Goal: Information Seeking & Learning: Learn about a topic

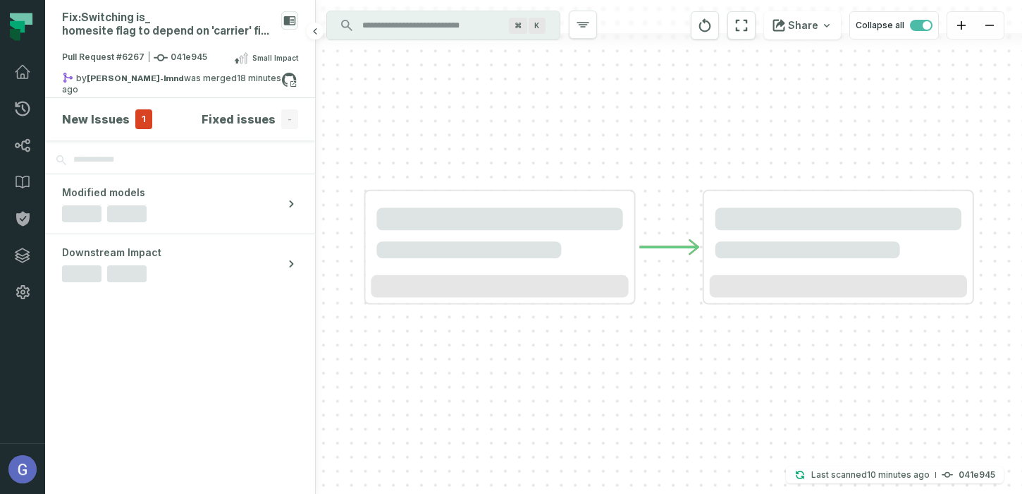
click at [76, 124] on h4 "New Issues" at bounding box center [96, 119] width 68 height 17
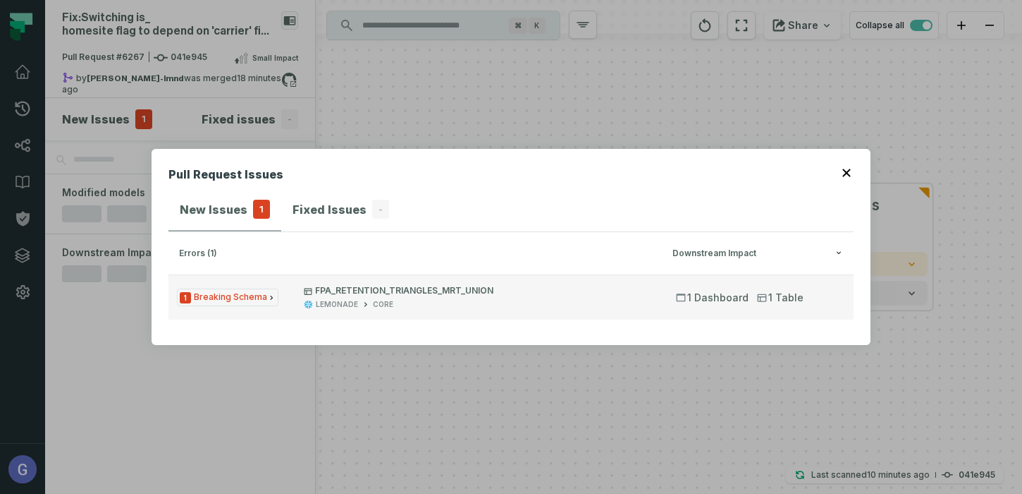
click at [361, 307] on icon "button" at bounding box center [365, 304] width 9 height 9
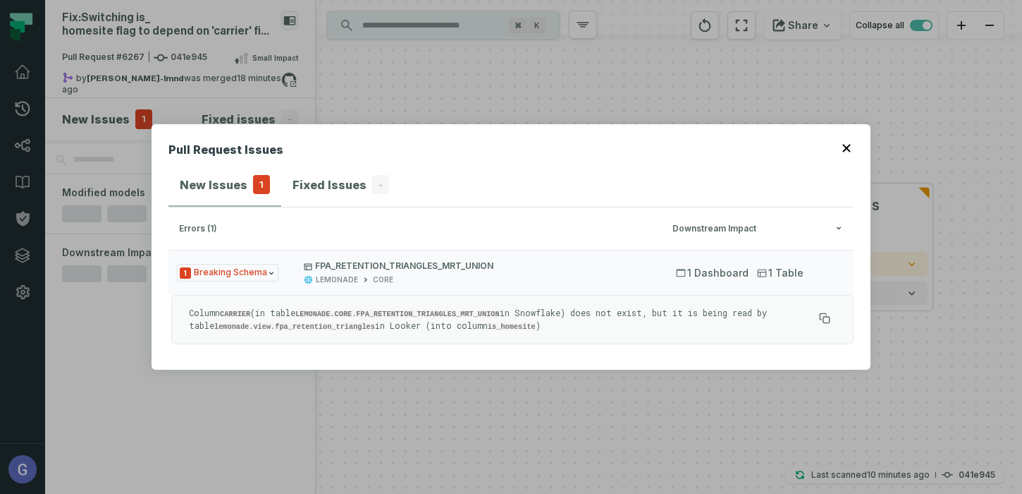
click at [440, 318] on p "Column CARRIER (in table LEMONADE.CORE.FPA_RETENTION_TRIANGLES_MRT_UNION in Sno…" at bounding box center [501, 319] width 625 height 25
click at [445, 312] on code "LEMONADE.CORE.FPA_RETENTION_TRIANGLES_MRT_UNION" at bounding box center [397, 314] width 204 height 8
click at [845, 151] on icon "button" at bounding box center [847, 148] width 8 height 8
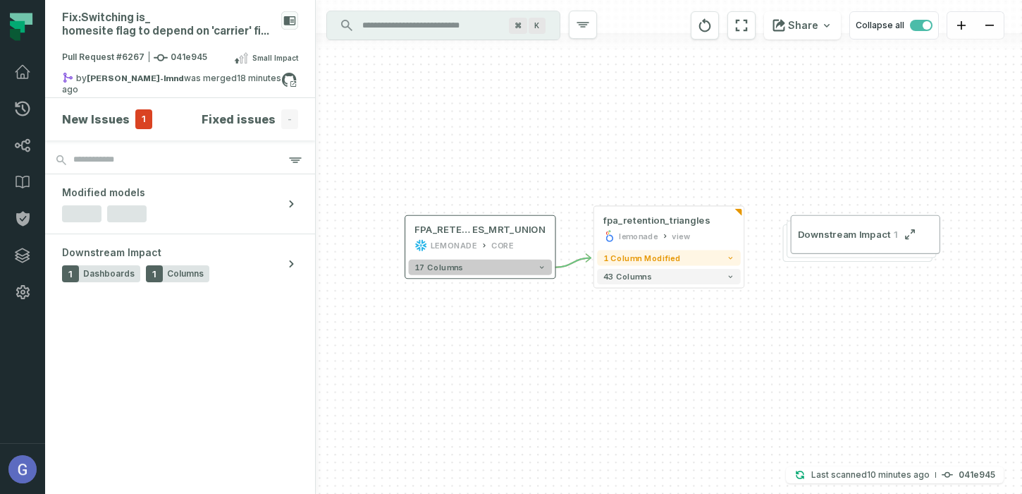
click at [510, 269] on button "17 columns" at bounding box center [481, 267] width 144 height 16
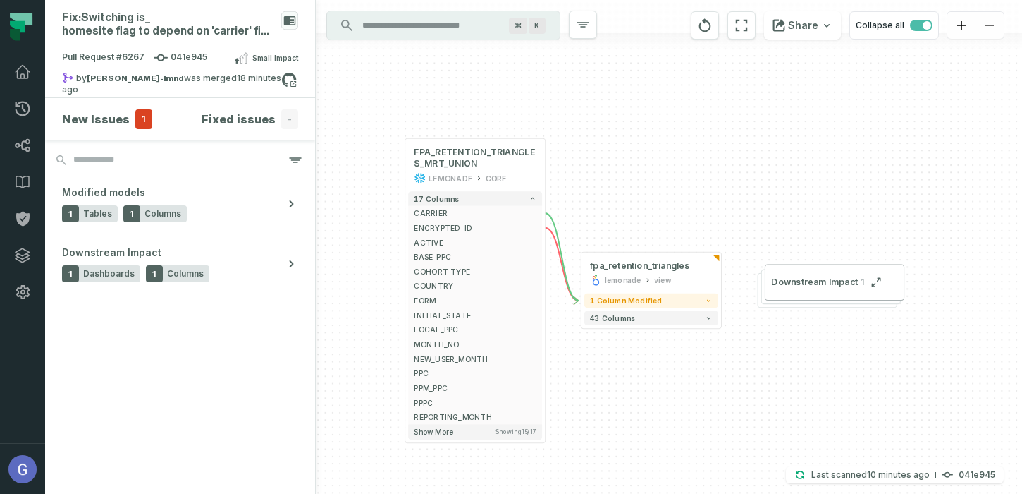
drag, startPoint x: 666, startPoint y: 290, endPoint x: 659, endPoint y: 209, distance: 81.4
click at [659, 209] on div "+ fpa_retention_triangles lemonade view + 1 column modified 43 columns FPA_RETE…" at bounding box center [669, 247] width 706 height 494
click at [659, 294] on button "1 column modified" at bounding box center [651, 300] width 134 height 15
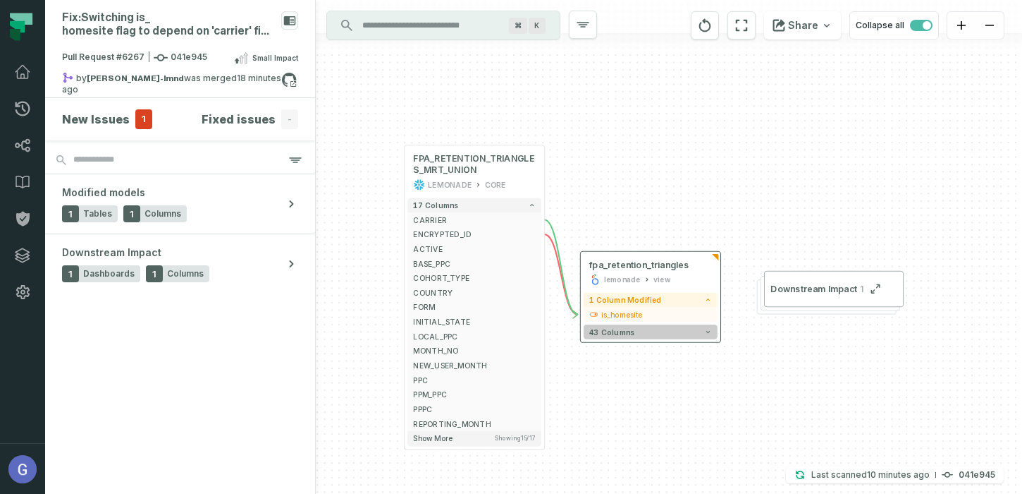
click at [655, 329] on button "43 columns" at bounding box center [651, 331] width 134 height 15
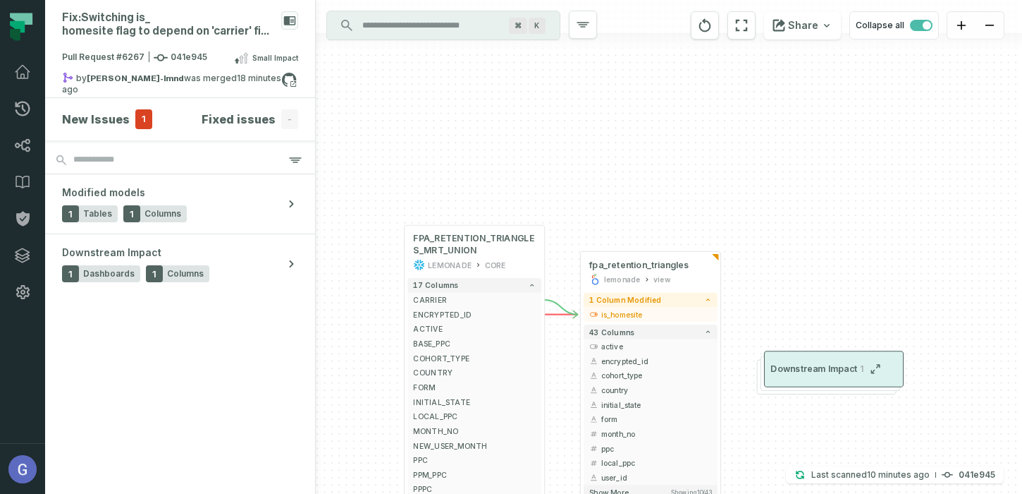
click at [788, 373] on span "Downstream Impact" at bounding box center [814, 369] width 87 height 12
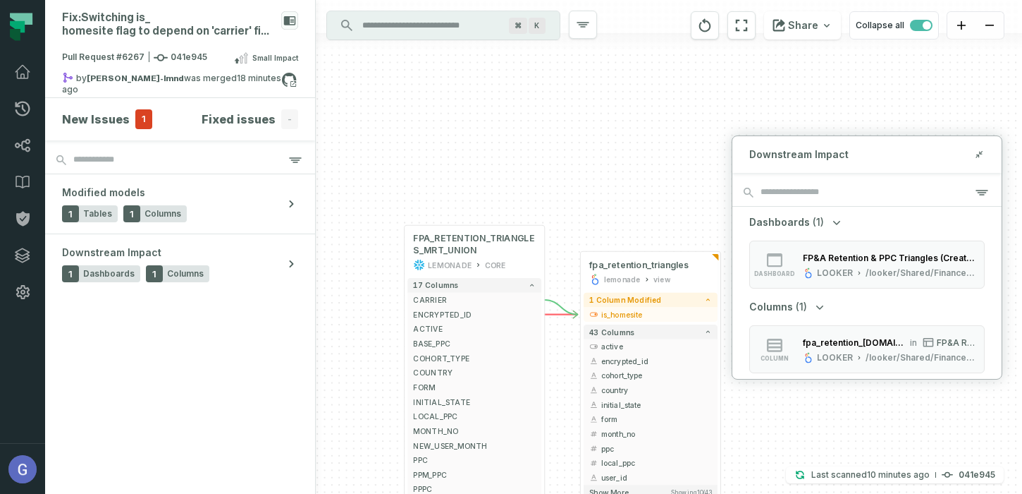
click at [833, 94] on div "+ fpa_retention_triangles lemonade view + 1 column modified - is_homesite + 43 …" at bounding box center [669, 247] width 706 height 494
click at [977, 152] on icon at bounding box center [979, 154] width 10 height 11
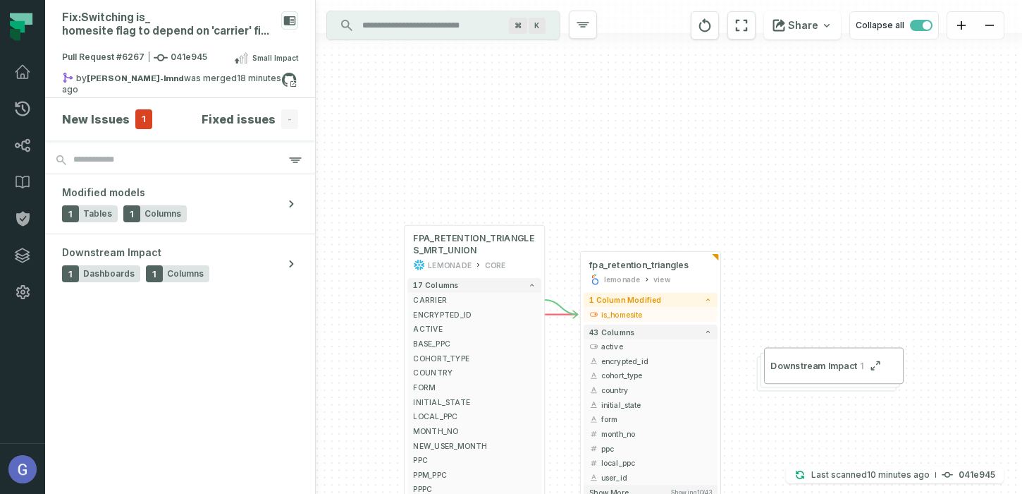
click at [405, 22] on input "Discovery Provider cmdk menu" at bounding box center [431, 25] width 154 height 23
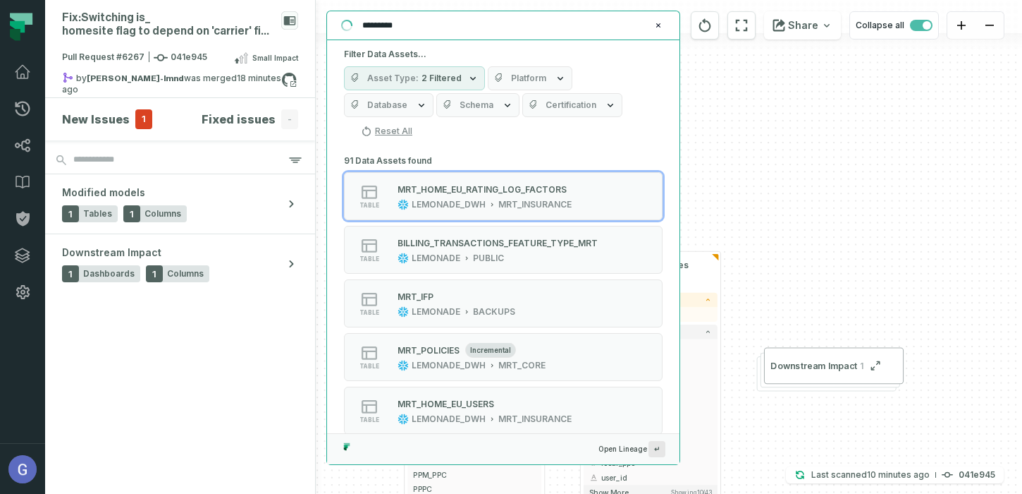
type input "********"
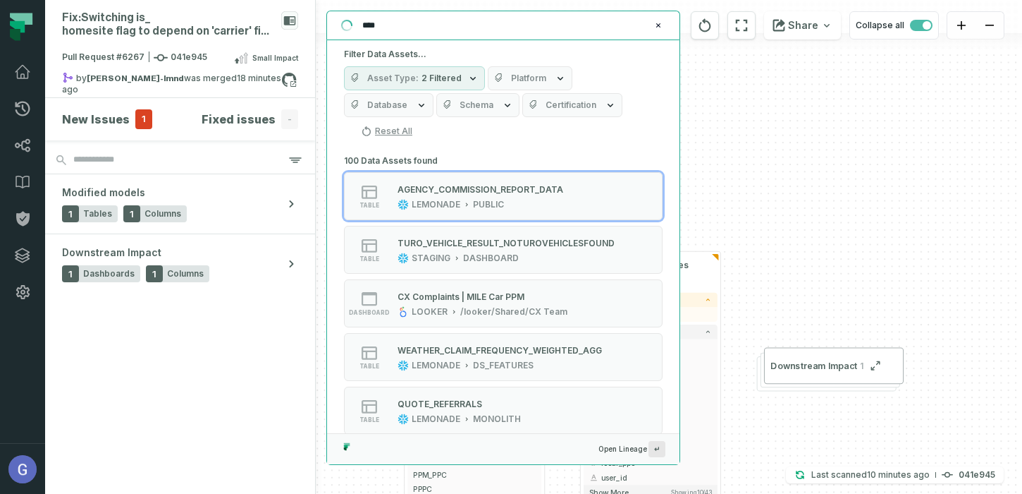
type input "***"
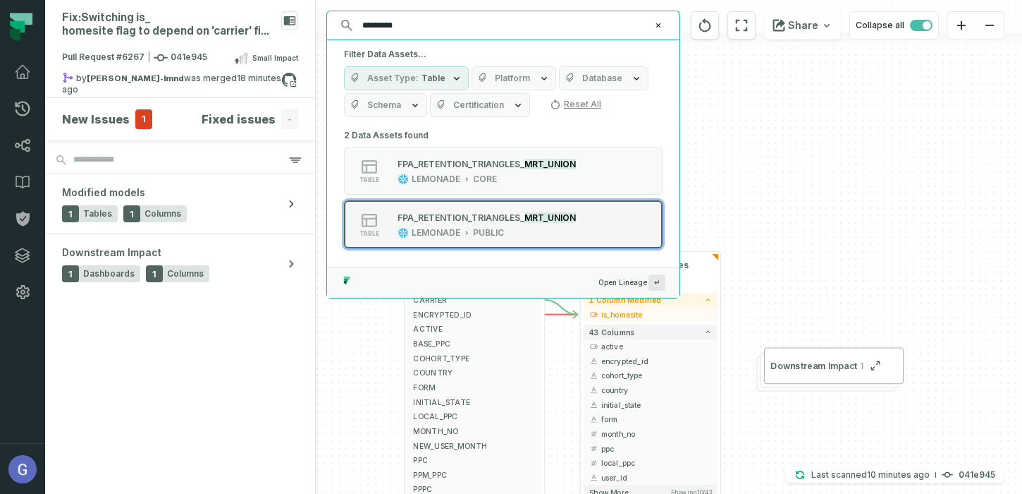
type input "*********"
click at [575, 221] on div "FPA_RETENTION_TRIANGL ES_ MRT_UNION LEMONADE PUBLIC" at bounding box center [487, 224] width 190 height 28
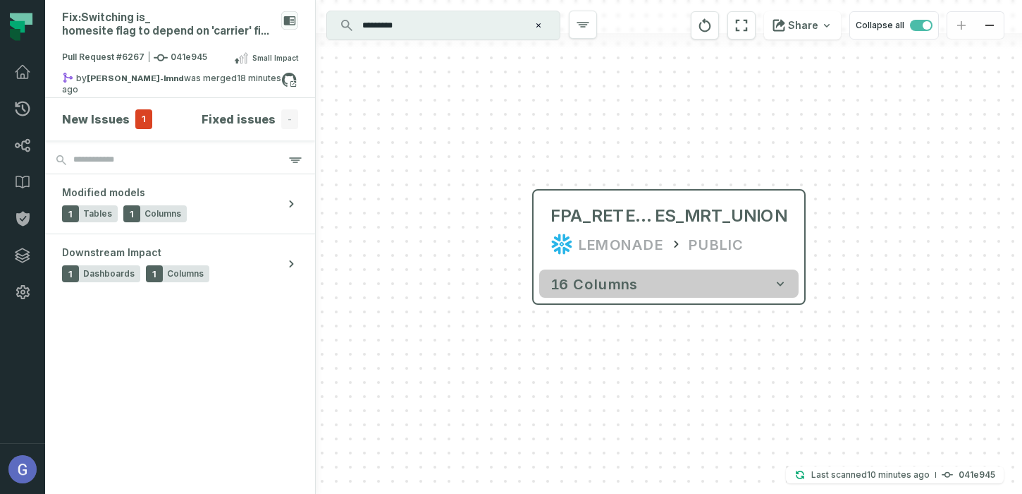
click at [659, 289] on button "16 columns" at bounding box center [668, 283] width 259 height 28
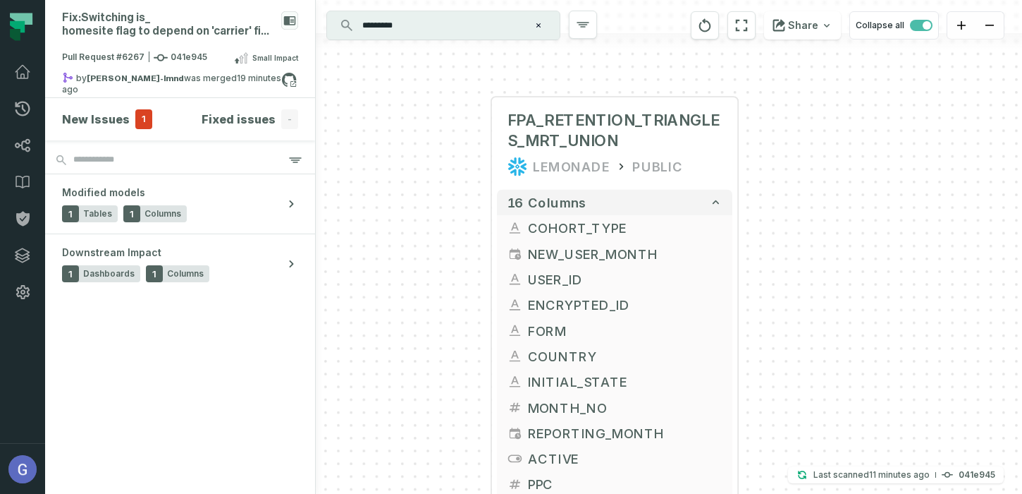
drag, startPoint x: 857, startPoint y: 302, endPoint x: 795, endPoint y: 202, distance: 117.8
click at [797, 202] on div "+ fpa_retention_triangles lemonade view + 1 column modified - is_homesite + 43 …" at bounding box center [669, 247] width 706 height 494
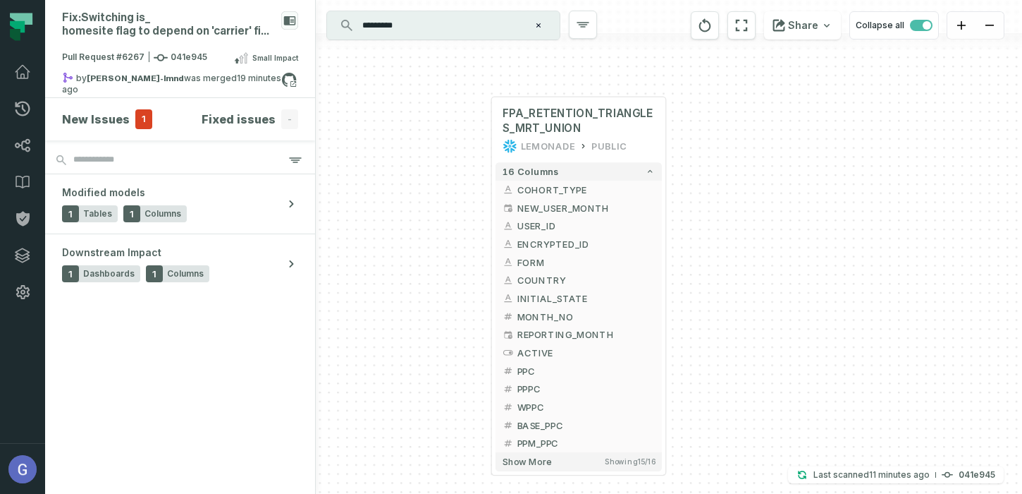
drag, startPoint x: 773, startPoint y: 281, endPoint x: 742, endPoint y: 245, distance: 47.5
click at [742, 245] on div "+ fpa_retention_triangles lemonade view + 1 column modified - is_homesite + 43 …" at bounding box center [669, 247] width 706 height 494
drag, startPoint x: 579, startPoint y: 465, endPoint x: 597, endPoint y: 441, distance: 29.6
click at [580, 465] on button "Show more Showing 15 / 16" at bounding box center [579, 461] width 166 height 18
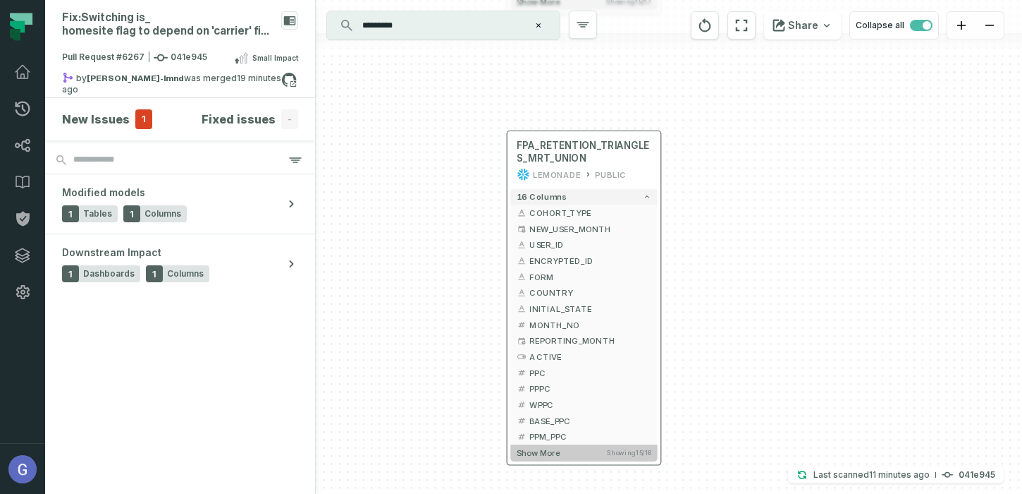
click at [622, 457] on button "Show more Showing 15 / 16" at bounding box center [583, 452] width 147 height 16
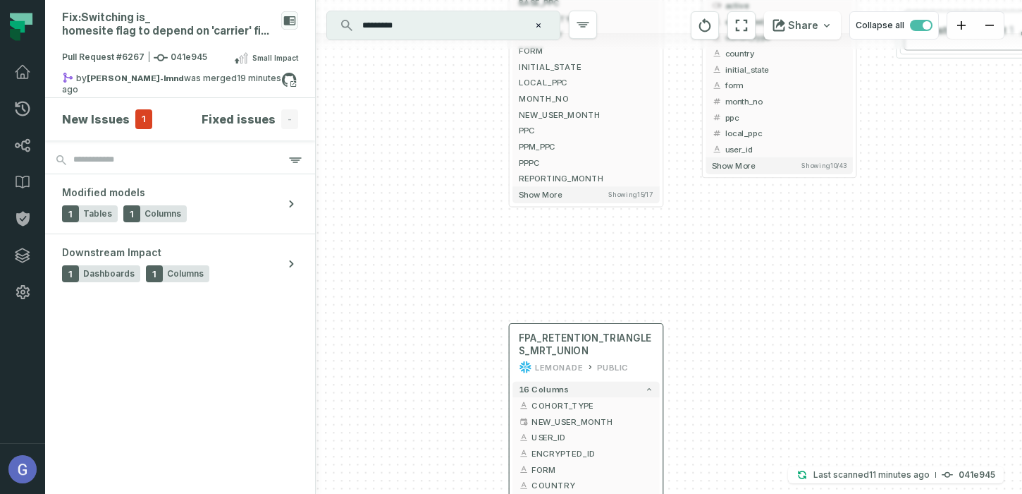
drag, startPoint x: 406, startPoint y: 157, endPoint x: 397, endPoint y: 154, distance: 9.6
click at [403, 309] on div "+ fpa_retention_triangles lemonade view + 1 column modified - is_homesite + 43 …" at bounding box center [669, 247] width 706 height 494
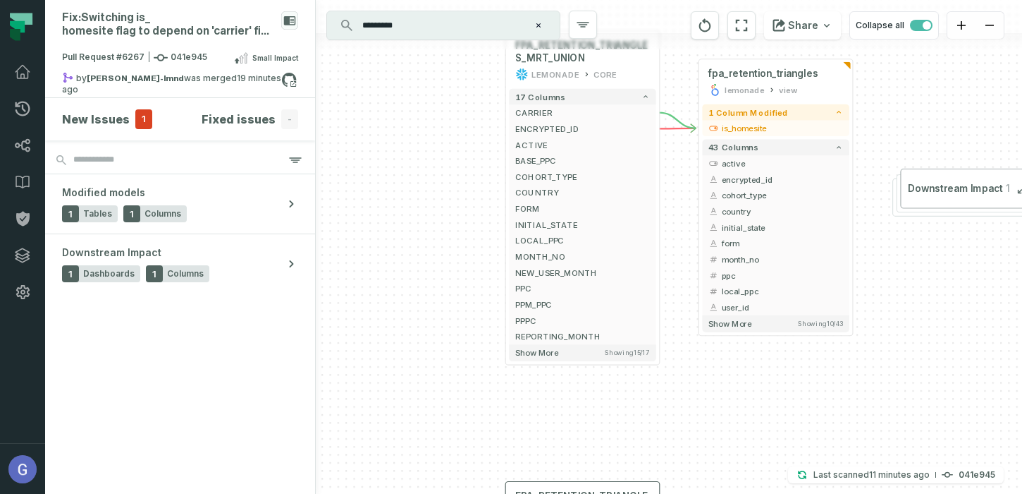
drag, startPoint x: 398, startPoint y: 154, endPoint x: 393, endPoint y: 288, distance: 133.3
click at [393, 288] on div "+ fpa_retention_triangles lemonade view + 1 column modified - is_homesite + 43 …" at bounding box center [669, 247] width 706 height 494
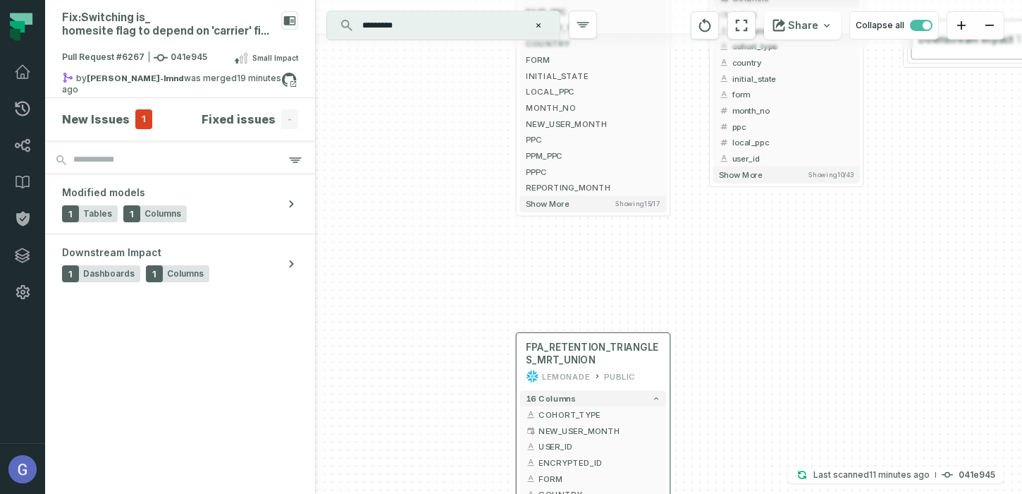
drag, startPoint x: 397, startPoint y: 261, endPoint x: 412, endPoint y: 36, distance: 225.4
click at [412, 36] on div "+ fpa_retention_triangles lemonade view + 1 column modified - is_homesite + 43 …" at bounding box center [669, 247] width 706 height 494
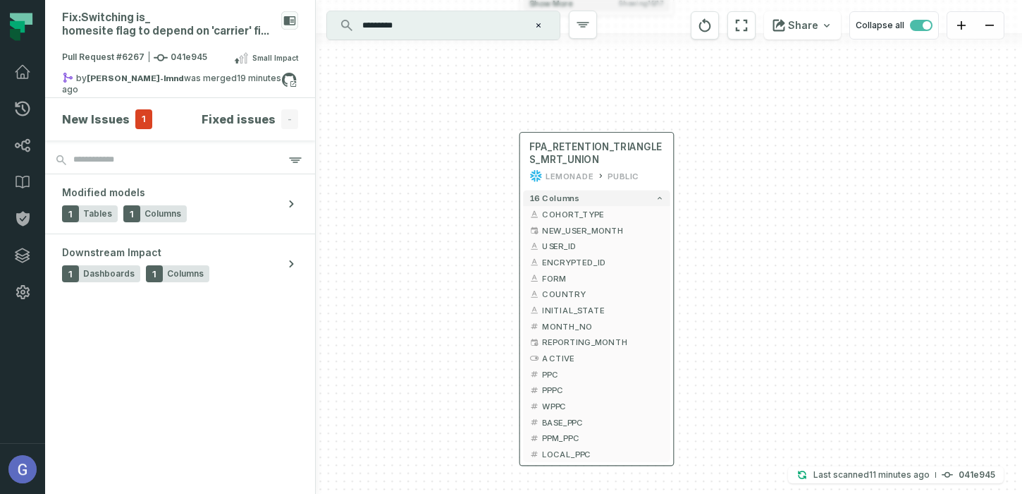
drag, startPoint x: 424, startPoint y: 260, endPoint x: 424, endPoint y: 128, distance: 132.5
click at [424, 128] on div "+ fpa_retention_triangles lemonade view + 1 column modified - is_homesite + 43 …" at bounding box center [669, 247] width 706 height 494
click at [521, 161] on button "+" at bounding box center [520, 159] width 14 height 14
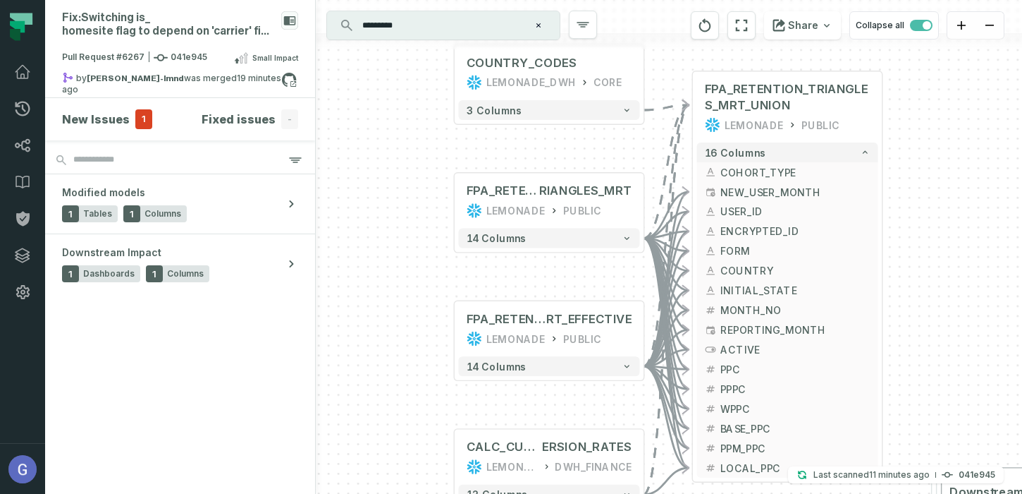
drag, startPoint x: 541, startPoint y: 157, endPoint x: 421, endPoint y: 140, distance: 121.1
click at [421, 140] on div "COUNTRY_CODES LEMONADE_DWH CORE + 3 columns + FPA_RETENTION_T RIANGLES_MRT LEMO…" at bounding box center [669, 247] width 706 height 494
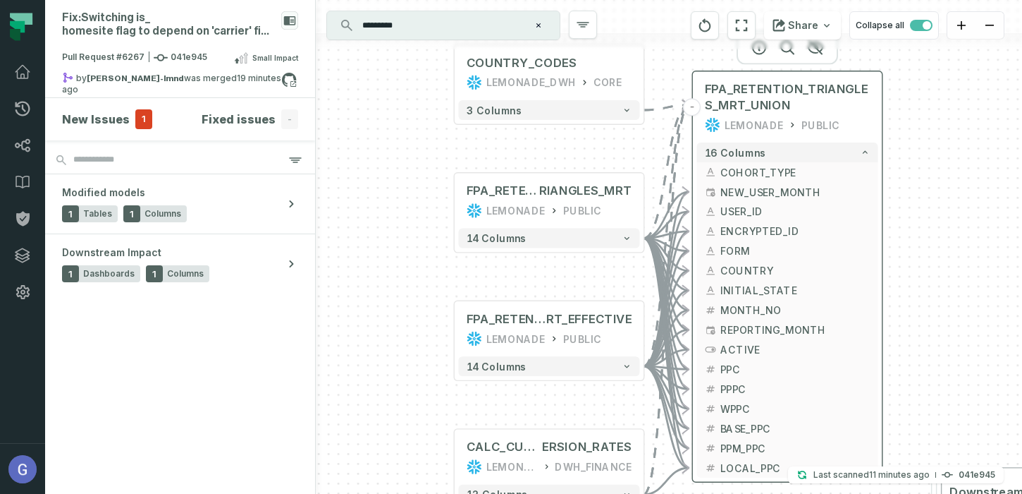
click at [694, 108] on button "-" at bounding box center [693, 107] width 18 height 18
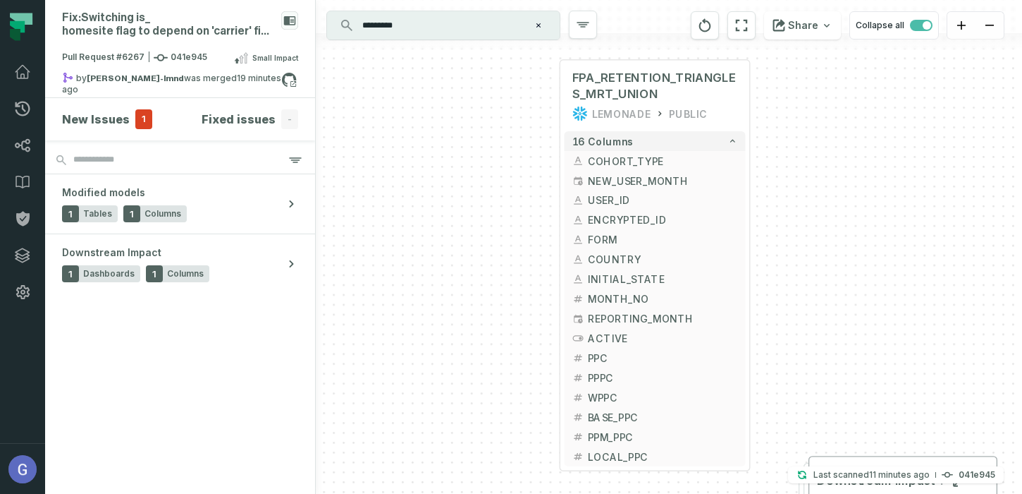
drag, startPoint x: 953, startPoint y: 170, endPoint x: 821, endPoint y: 159, distance: 133.0
click at [821, 159] on div "+ fpa_retention_triangles lemonade view + 1 column modified - is_homesite + 43 …" at bounding box center [669, 247] width 706 height 494
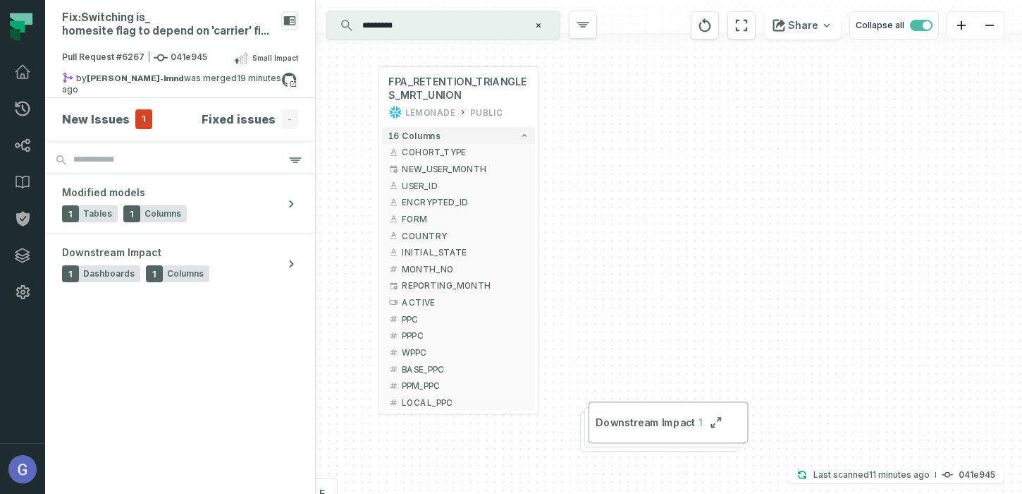
drag, startPoint x: 878, startPoint y: 162, endPoint x: 678, endPoint y: 154, distance: 200.4
click at [678, 154] on div "+ fpa_retention_triangles lemonade view + 1 column modified - is_homesite + 43 …" at bounding box center [669, 247] width 706 height 494
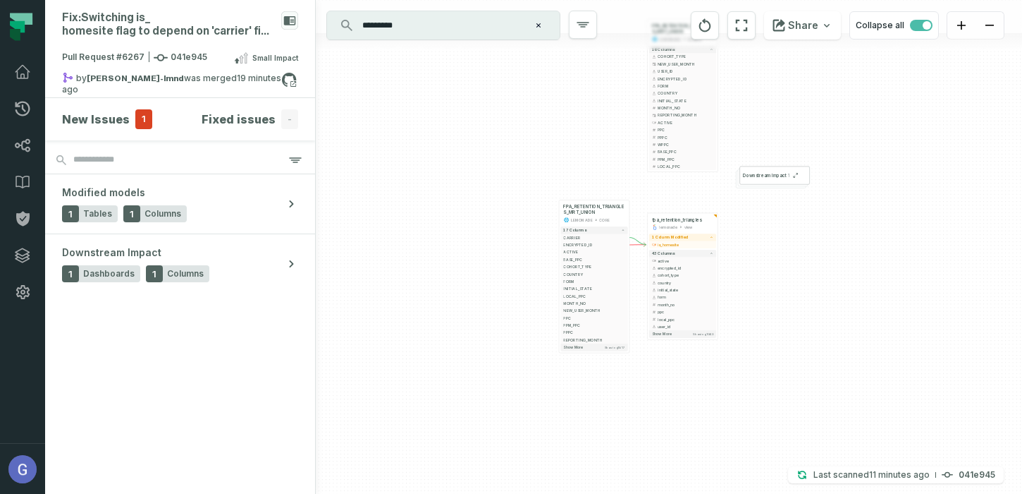
drag, startPoint x: 683, startPoint y: 178, endPoint x: 786, endPoint y: 82, distance: 140.2
click at [786, 82] on div "+ fpa_retention_triangles lemonade view + 1 column modified - is_homesite + 43 …" at bounding box center [669, 247] width 706 height 494
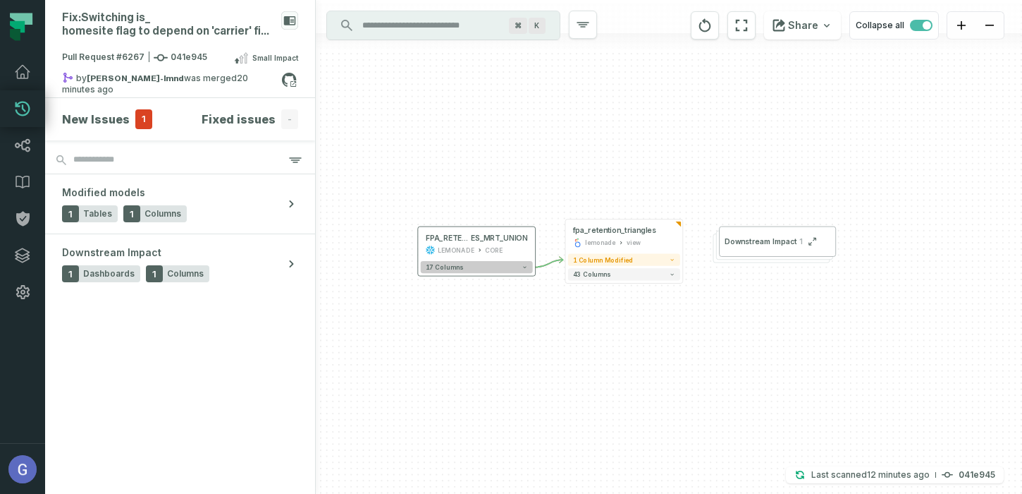
click at [498, 266] on button "17 columns" at bounding box center [477, 267] width 112 height 12
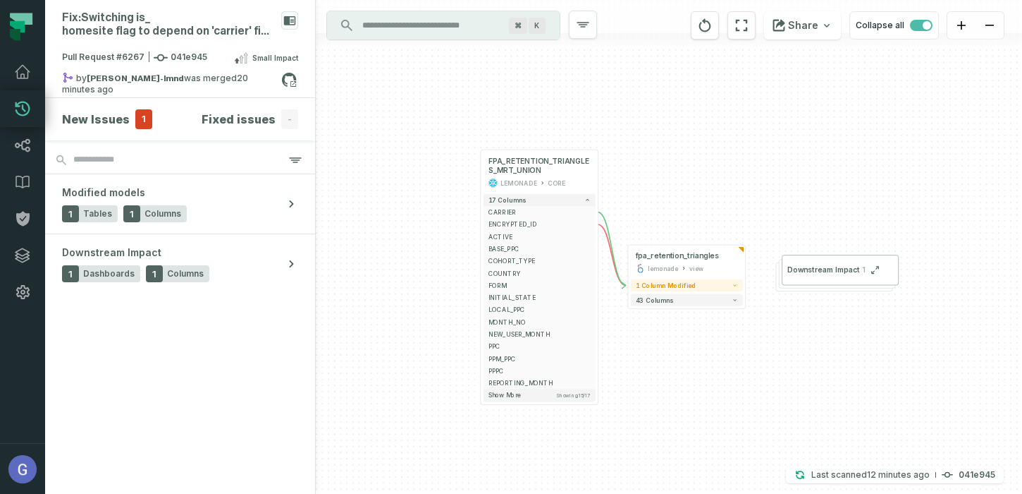
drag, startPoint x: 601, startPoint y: 256, endPoint x: 659, endPoint y: 184, distance: 92.7
click at [659, 184] on div "+ fpa_retention_triangles lemonade view + 1 column modified 43 columns FPA_RETE…" at bounding box center [669, 247] width 706 height 494
